Goal: Task Accomplishment & Management: Complete application form

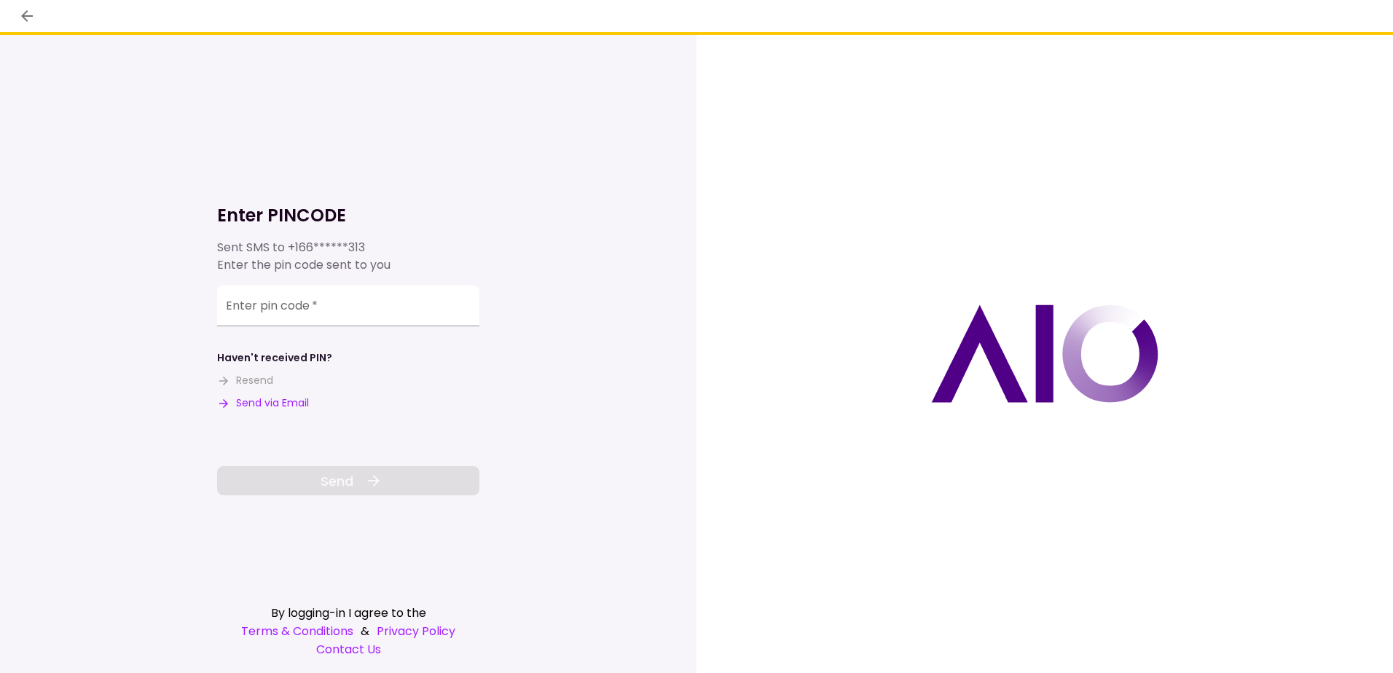
click at [297, 409] on button "Send via Email" at bounding box center [263, 403] width 92 height 15
click at [340, 313] on input "Enter pin code   *" at bounding box center [348, 306] width 262 height 41
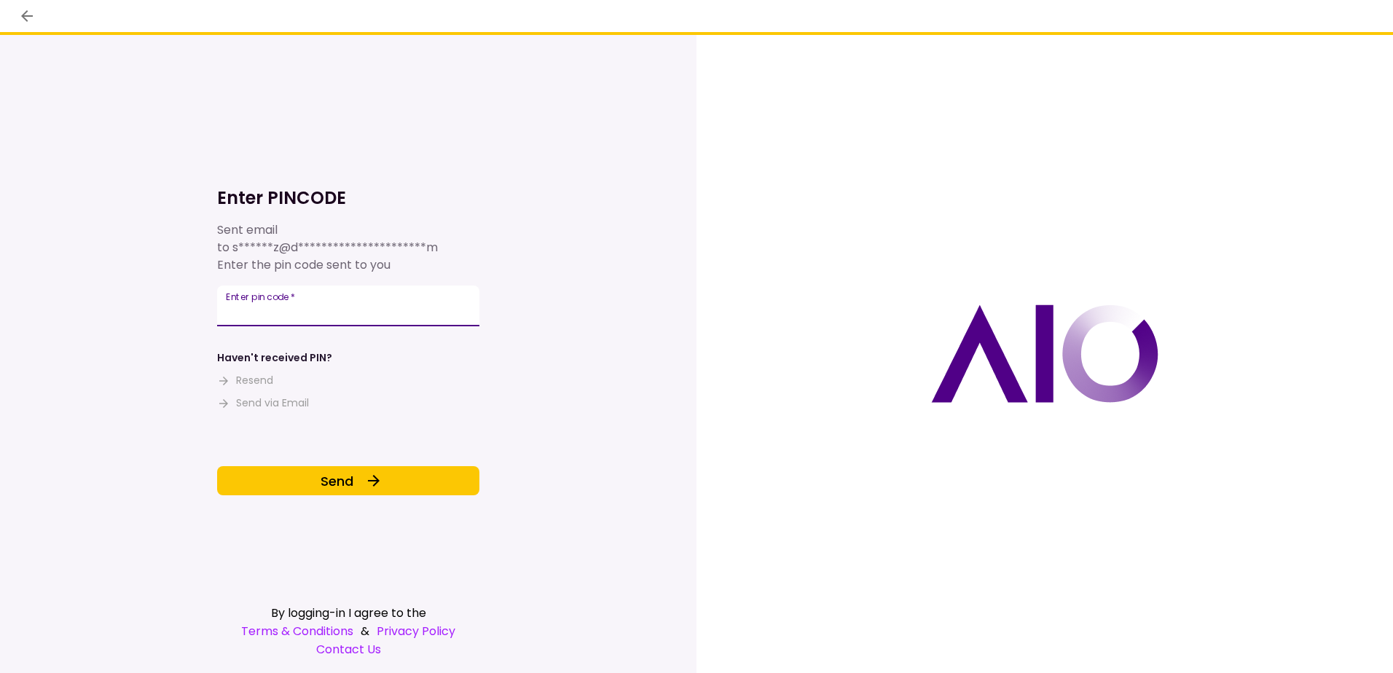
type input "******"
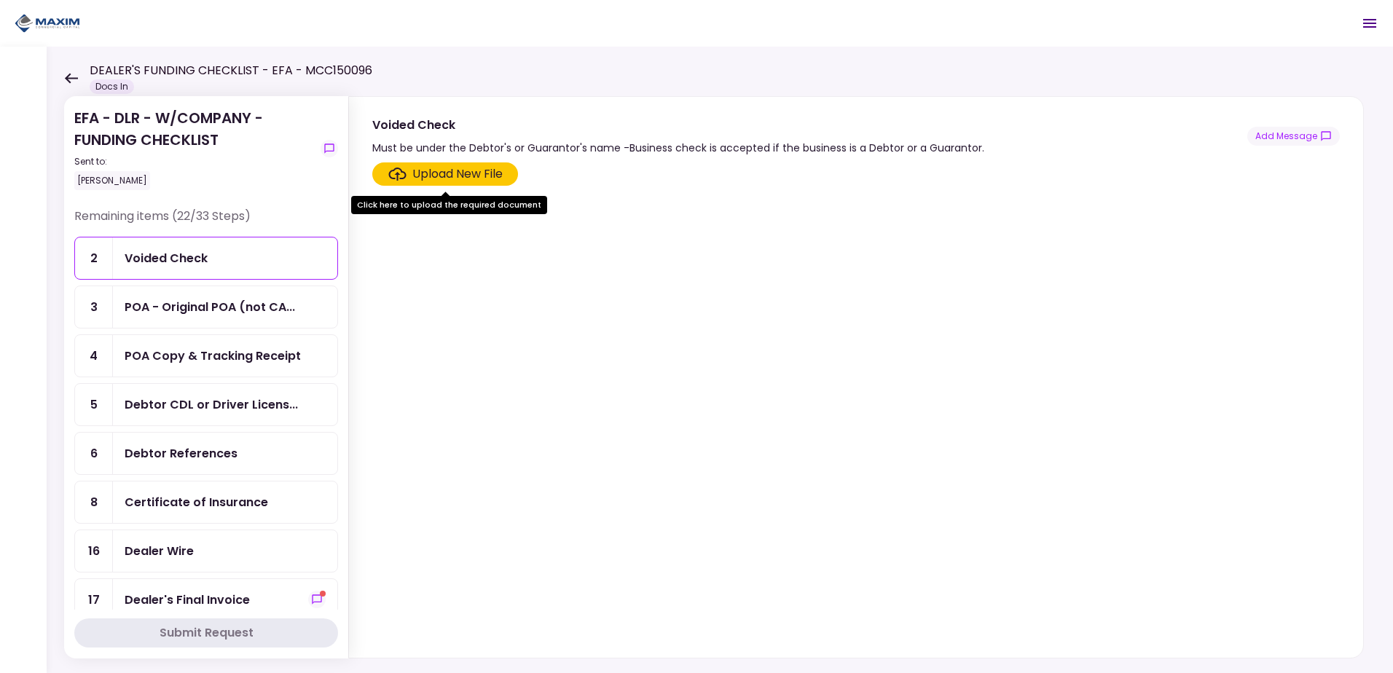
drag, startPoint x: 210, startPoint y: 403, endPoint x: 219, endPoint y: 399, distance: 9.5
click at [210, 403] on div "Debtor CDL or Driver Licens..." at bounding box center [211, 405] width 173 height 18
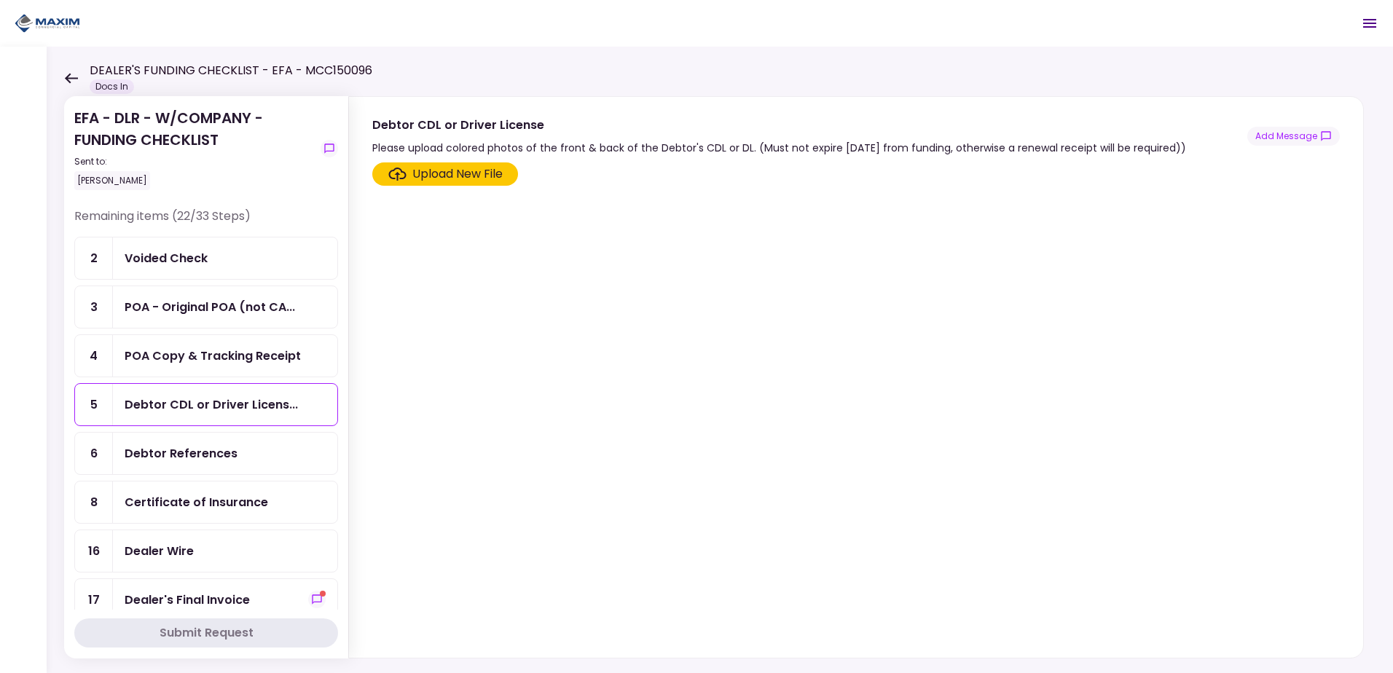
click at [494, 173] on div "Upload New File" at bounding box center [457, 173] width 90 height 17
click at [0, 0] on input "Upload New File" at bounding box center [0, 0] width 0 height 0
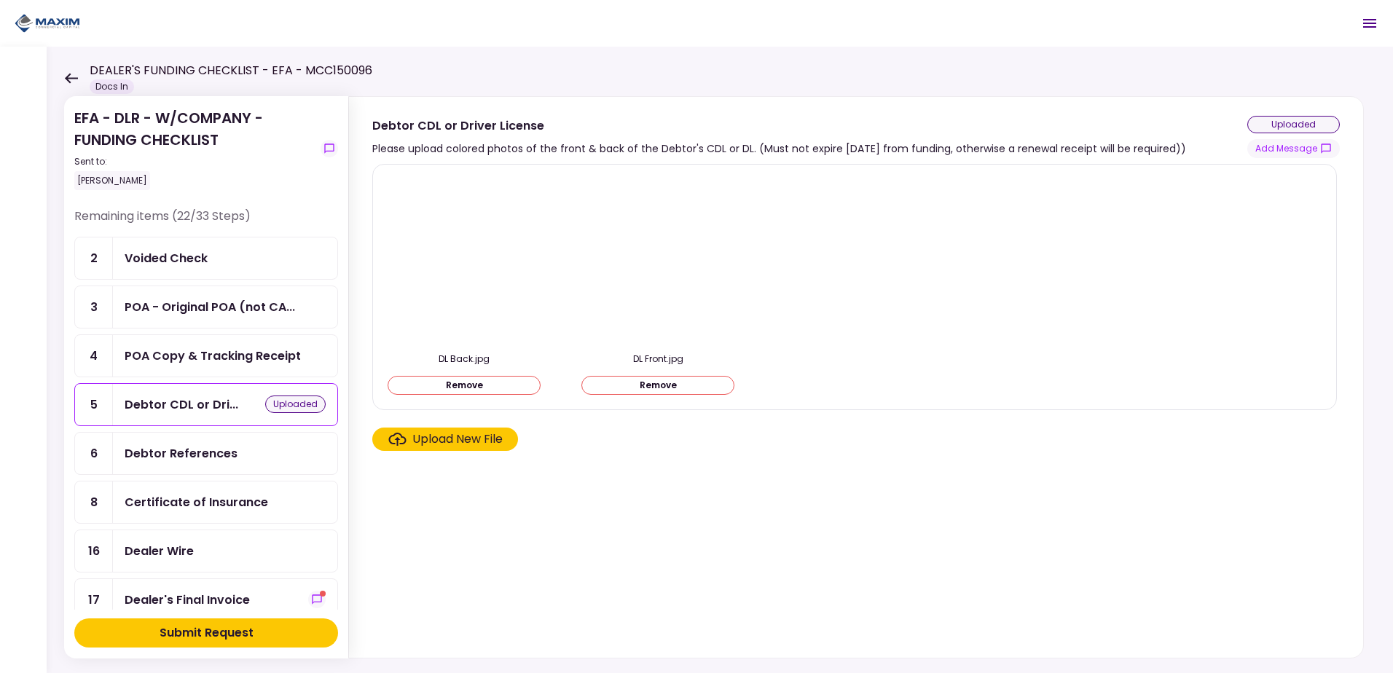
click at [260, 639] on button "Submit Request" at bounding box center [206, 633] width 264 height 29
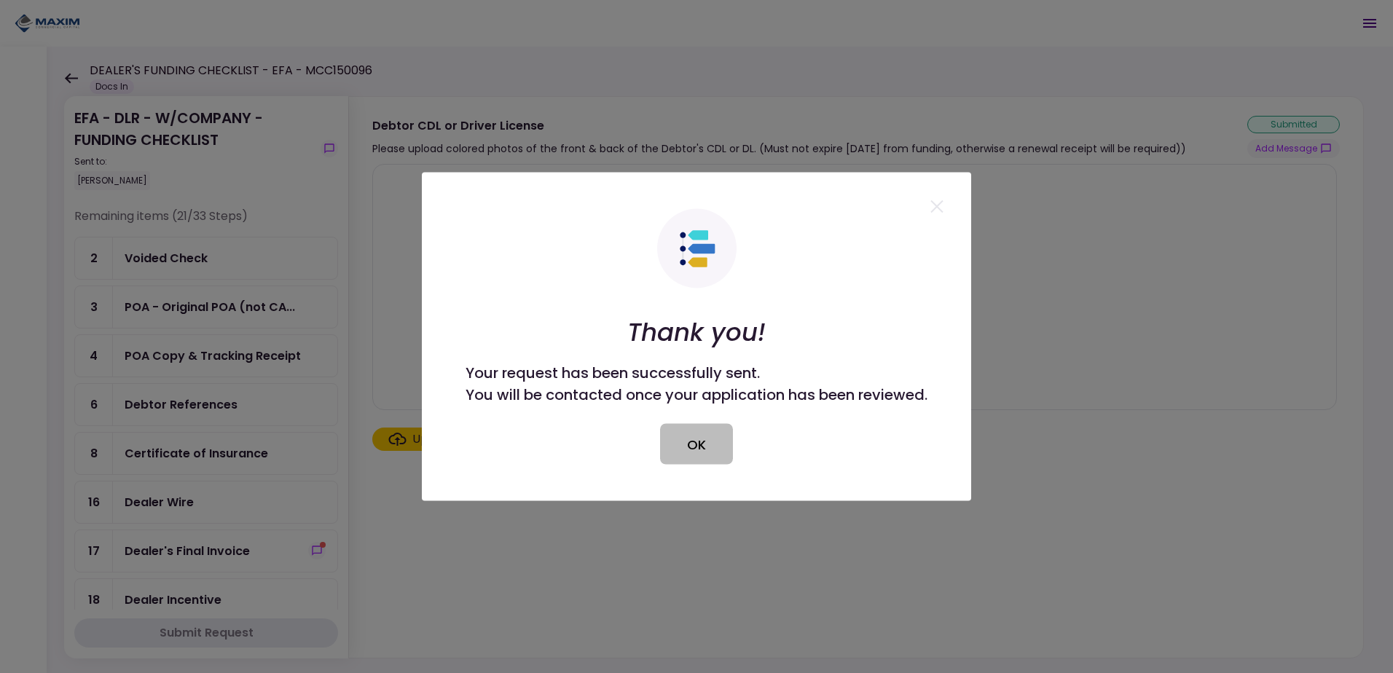
click at [697, 442] on button "OK" at bounding box center [696, 444] width 73 height 41
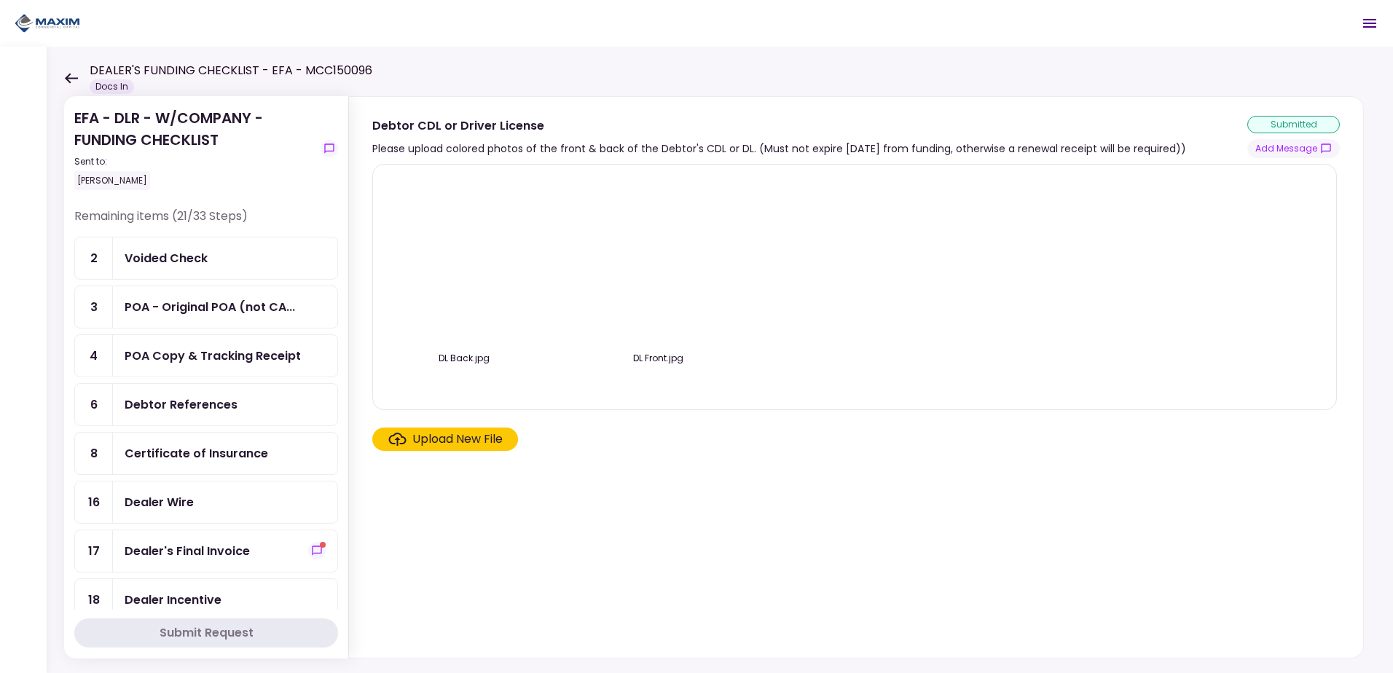
click at [74, 74] on icon at bounding box center [71, 78] width 14 height 11
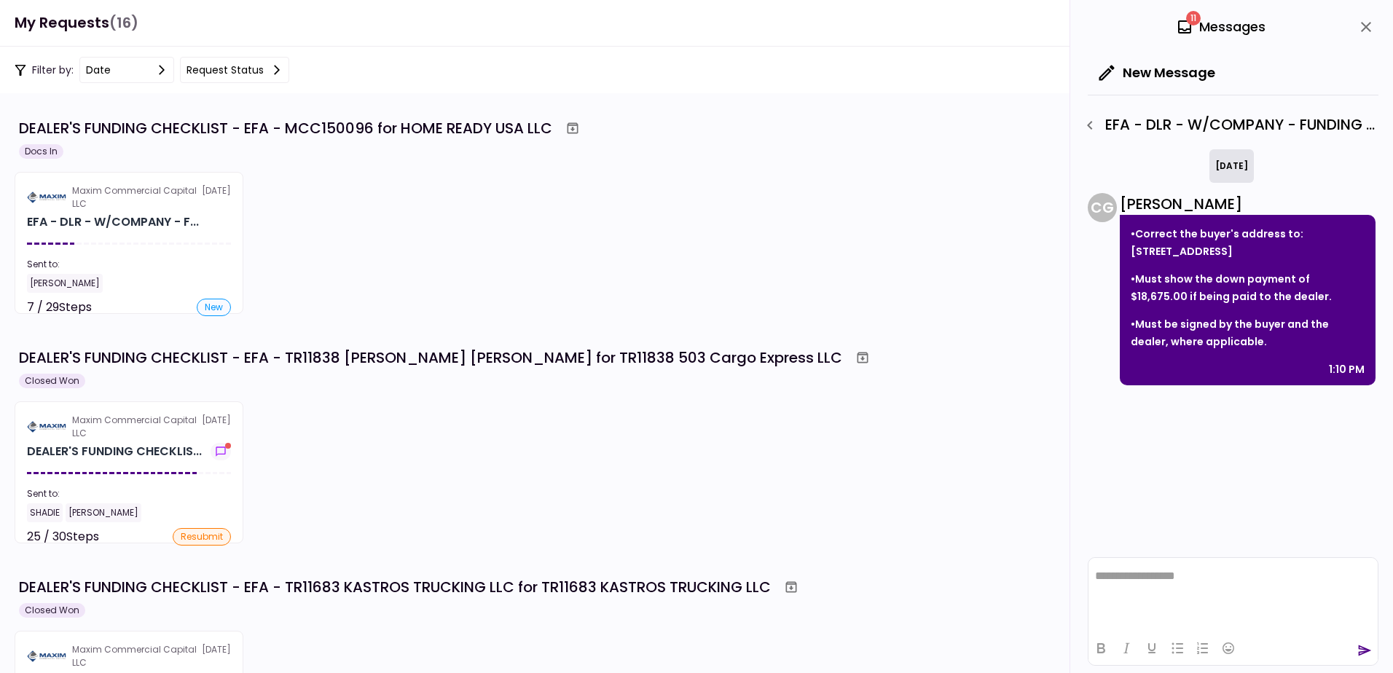
click at [424, 162] on div "DEALER'S FUNDING CHECKLIST - EFA - MCC150096 for HOME READY USA LLC Docs In Max…" at bounding box center [697, 214] width 1364 height 199
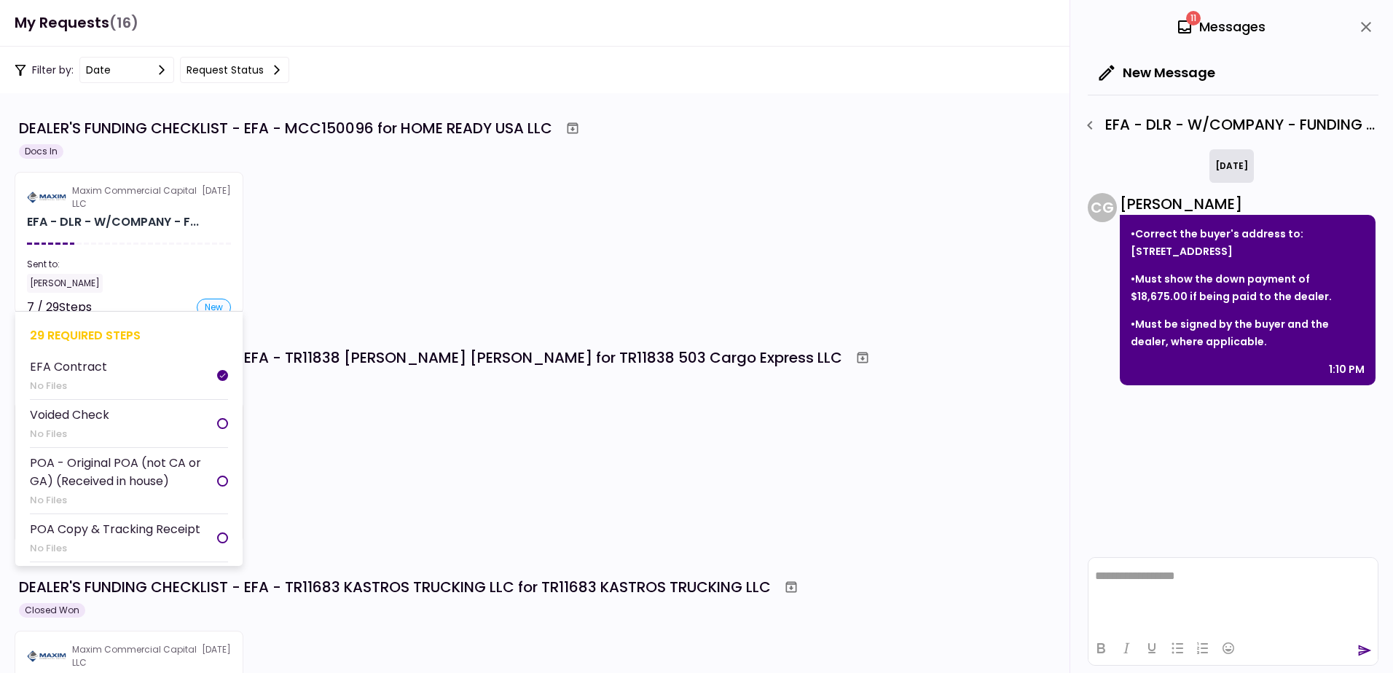
click at [126, 240] on section "Maxim Commercial Capital LLC [DATE] EFA - DLR - W/COMPANY - F... Sent to: [PERS…" at bounding box center [129, 243] width 229 height 142
